Goal: Information Seeking & Learning: Check status

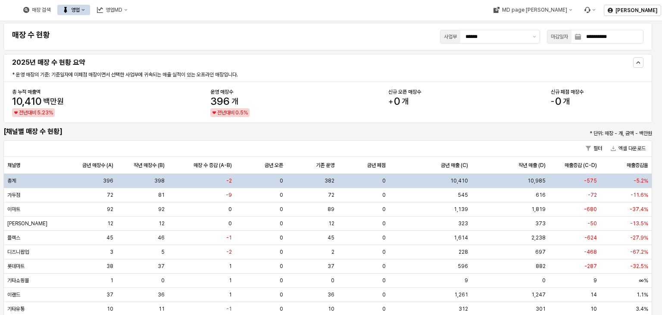
click at [85, 10] on icon "영업" at bounding box center [83, 10] width 3 height 2
click at [151, 25] on div "목표매출 달성현황" at bounding box center [170, 25] width 46 height 7
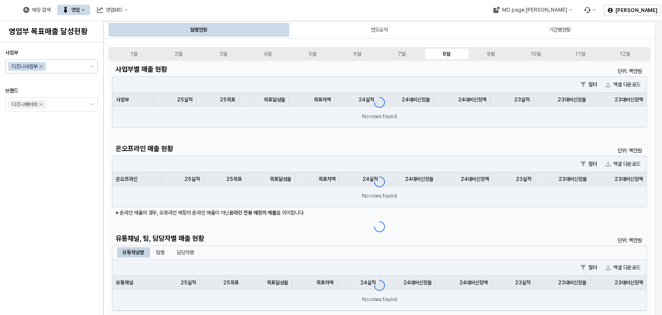
click at [41, 67] on icon "Remove 디즈니사업부" at bounding box center [41, 66] width 7 height 7
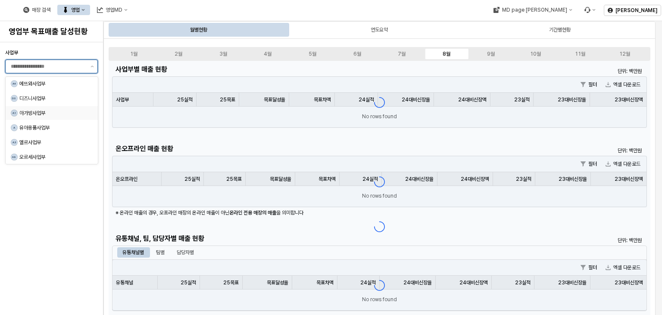
click at [66, 107] on div "A1 아가방사업부" at bounding box center [52, 113] width 92 height 14
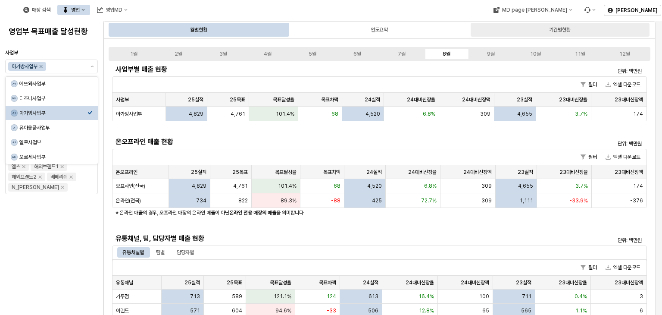
click at [545, 31] on div "기간별현황" at bounding box center [560, 30] width 179 height 14
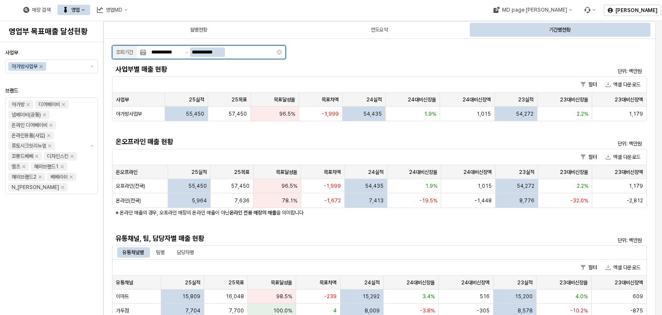
click at [213, 52] on input "**********" at bounding box center [207, 51] width 35 height 9
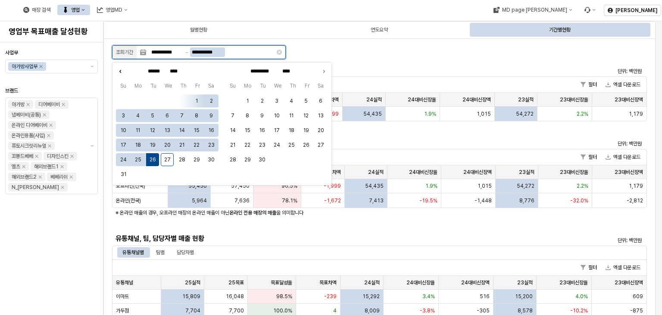
click at [121, 73] on icon "Previous month" at bounding box center [120, 71] width 9 height 9
type input "****"
type input "******"
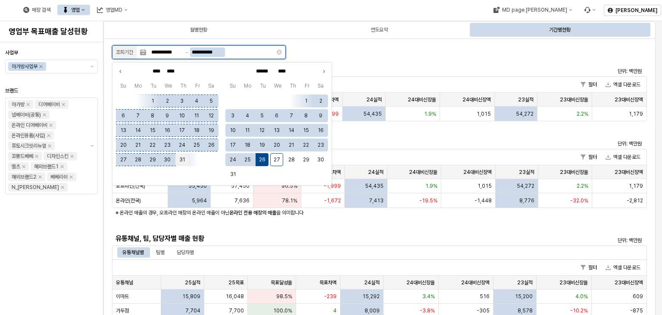
click at [181, 160] on button "31" at bounding box center [182, 159] width 13 height 13
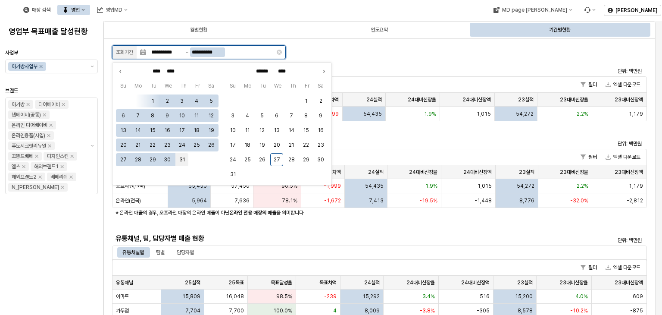
type input "**********"
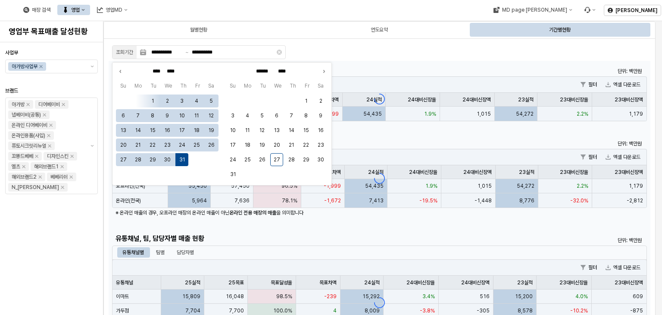
click at [368, 71] on div "App Frame" at bounding box center [380, 302] width 542 height 483
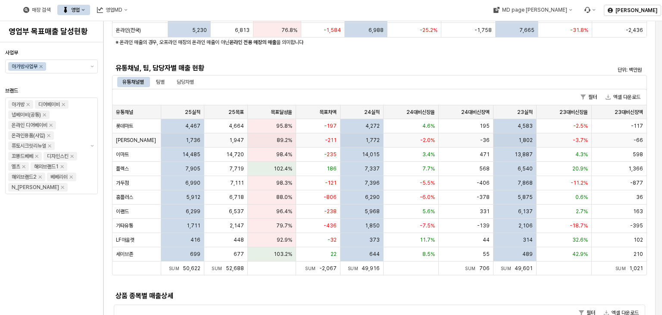
scroll to position [173, 0]
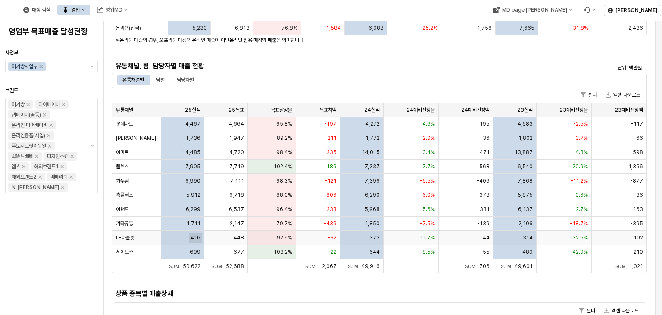
click at [199, 238] on span "416" at bounding box center [196, 237] width 10 height 7
click at [196, 238] on span "416" at bounding box center [196, 237] width 10 height 7
click at [196, 238] on div "**********" at bounding box center [331, 157] width 662 height 315
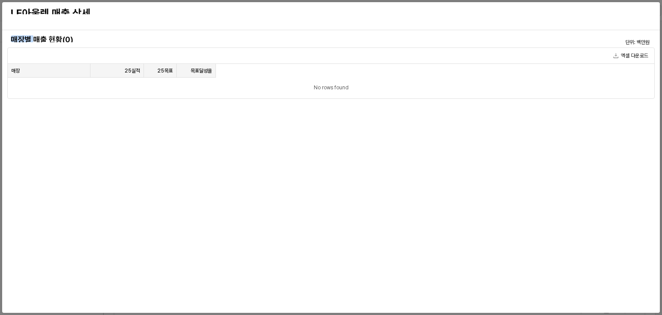
click at [196, 238] on div "매장별 매출 현황(0) 단위: 백만원 엑셀 다운로드 매장 매장 25실적 25실적 25목표 25목표 목표달성율 목표달성율 No rows found" at bounding box center [331, 172] width 648 height 276
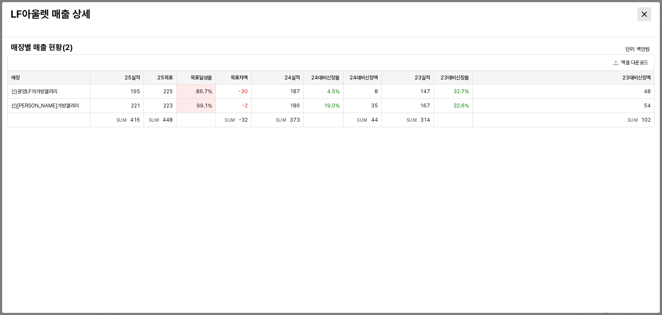
click at [646, 17] on div "Close" at bounding box center [644, 14] width 13 height 13
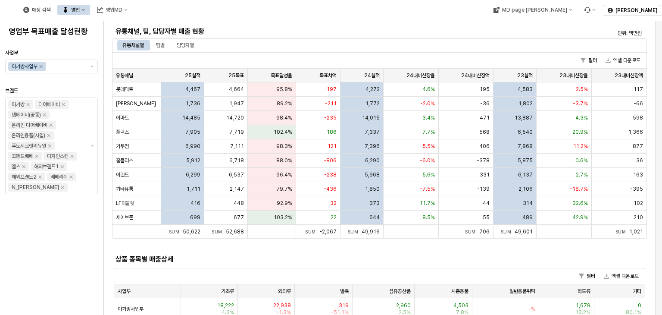
scroll to position [259, 0]
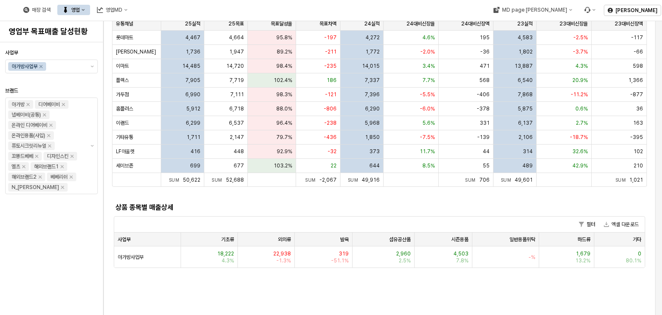
drag, startPoint x: 267, startPoint y: 188, endPoint x: 255, endPoint y: 206, distance: 21.1
click at [267, 188] on div "사업부별 매출 현황 단위: 백만원 필터 엑셀 다운로드 사업부 사업부 25실적 25실적 25목표 25목표 목표달성율 목표달성율 목표차액 목표차액…" at bounding box center [379, 37] width 535 height 466
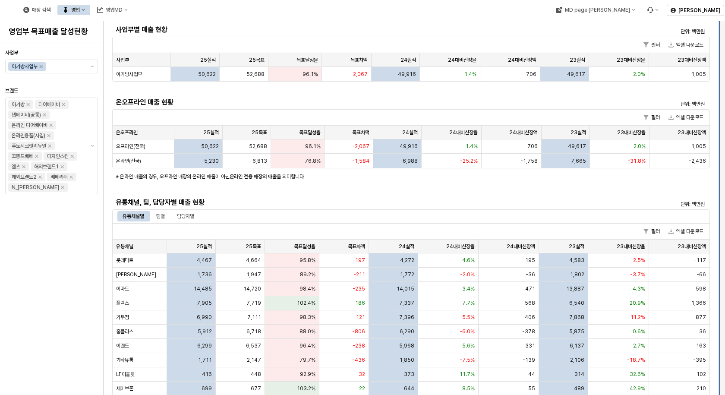
scroll to position [0, 0]
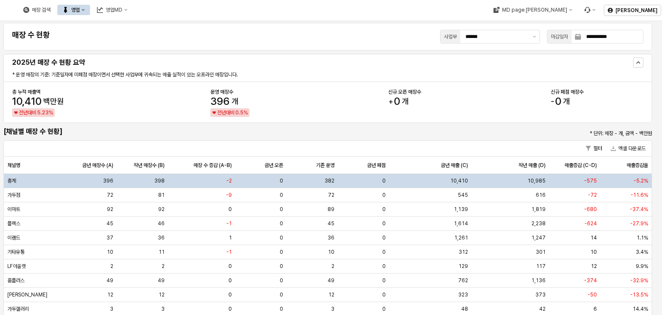
click at [90, 8] on button "영업" at bounding box center [73, 10] width 33 height 10
click at [157, 26] on div "목표매출 달성현황" at bounding box center [170, 25] width 46 height 7
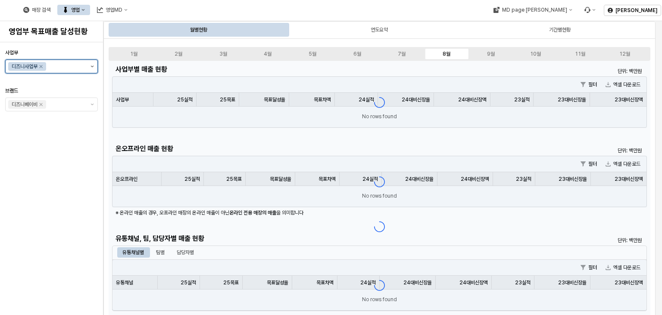
click at [91, 66] on icon "제안 사항 표시" at bounding box center [92, 67] width 3 height 2
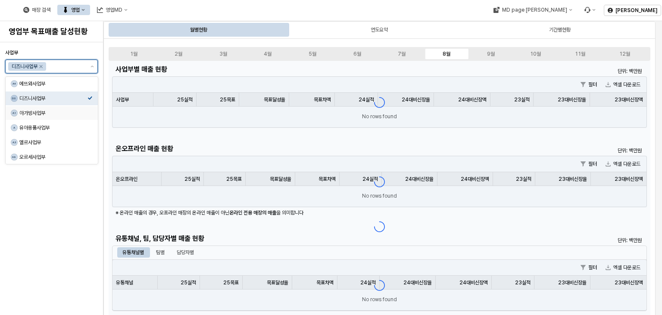
click at [40, 110] on div "아가방사업부" at bounding box center [53, 113] width 68 height 7
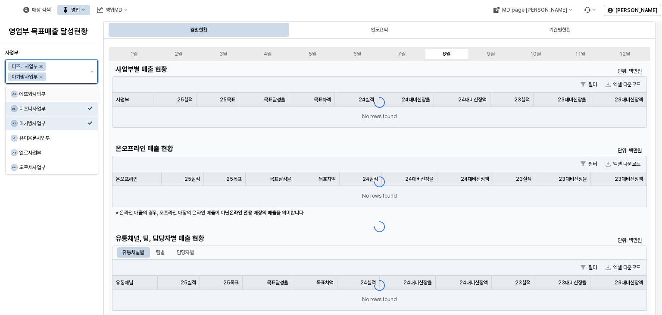
click at [41, 67] on icon "Remove 디즈니사업부" at bounding box center [41, 66] width 7 height 7
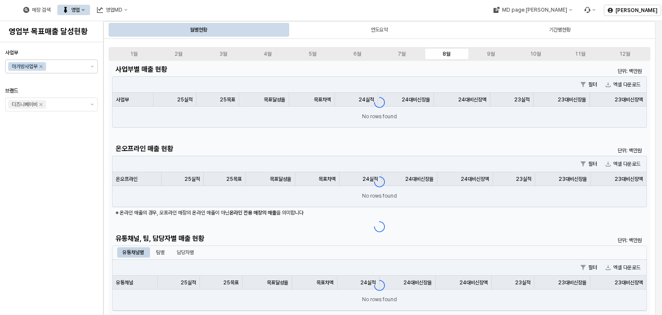
click at [75, 134] on div "사업부 아가방사업부 브랜드 디즈니베이비" at bounding box center [51, 179] width 93 height 266
click at [72, 152] on div "사업부 아가방사업부 브랜드 디즈니베이비" at bounding box center [51, 179] width 93 height 266
